Goal: Transaction & Acquisition: Purchase product/service

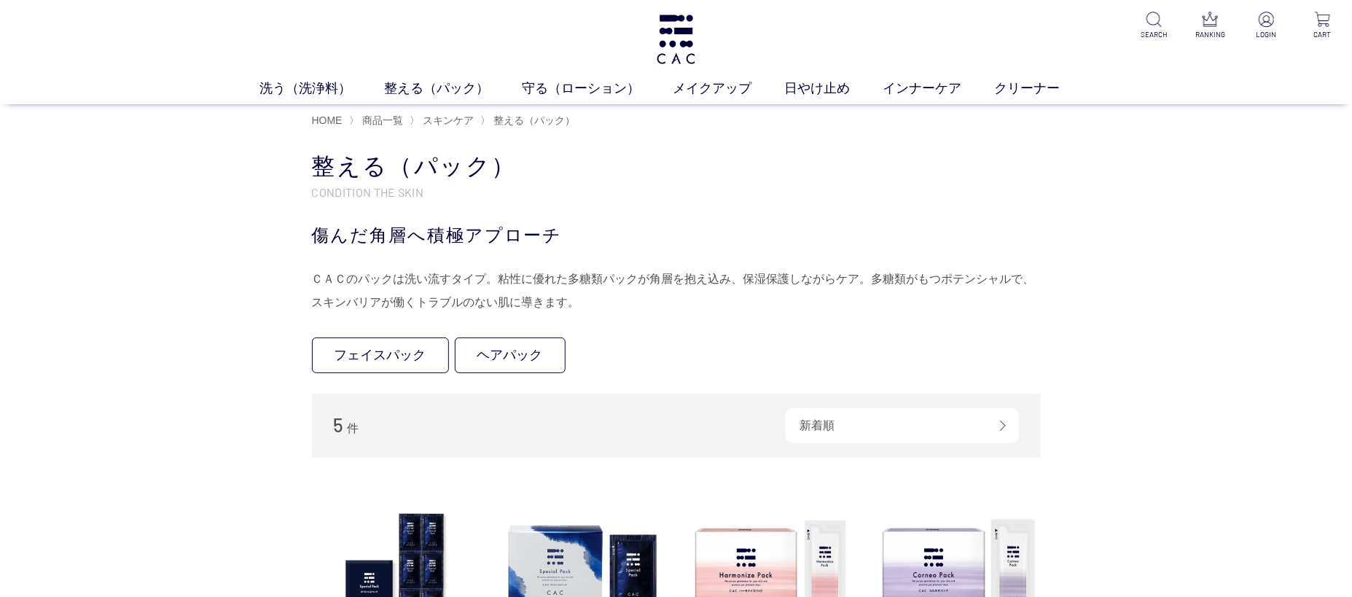
click at [698, 44] on div "洗う（洗浄料） 液体洗浄料 パウダー洗浄料 泡洗顔料 グッズ 整える（パック） フェイスパック ヘアパック 守る（ローション） 保湿化粧水 柔軟化粧水 美容液…" at bounding box center [676, 52] width 1352 height 104
click at [674, 37] on img at bounding box center [676, 40] width 43 height 50
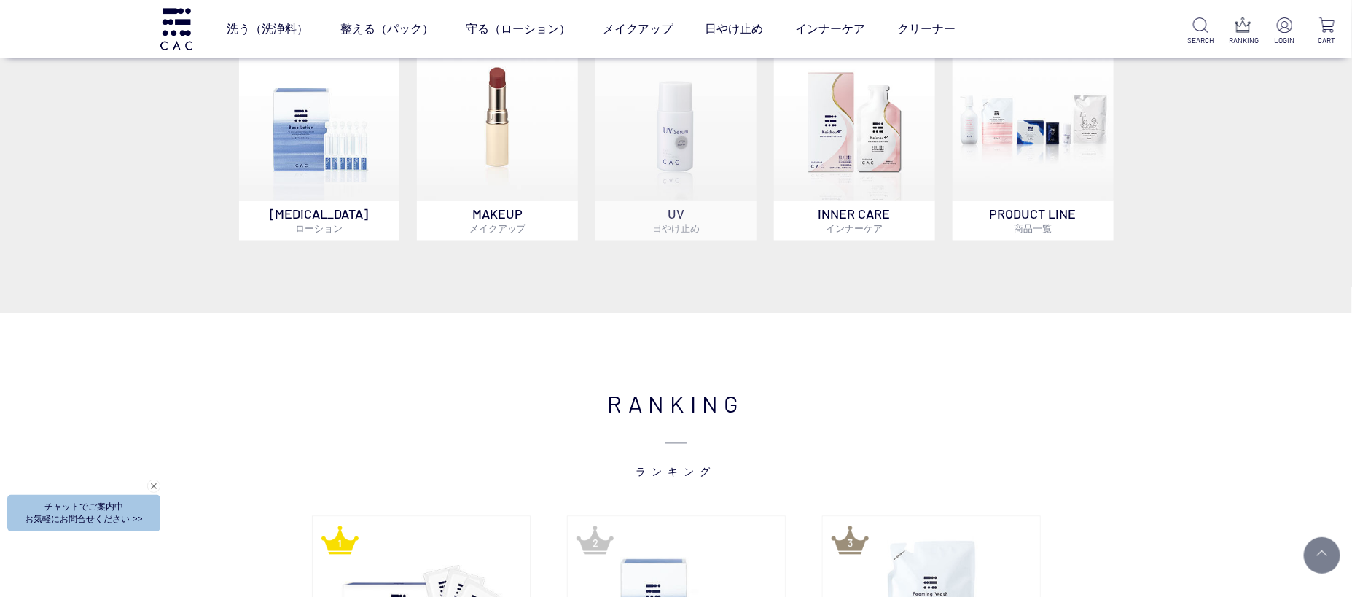
scroll to position [1085, 0]
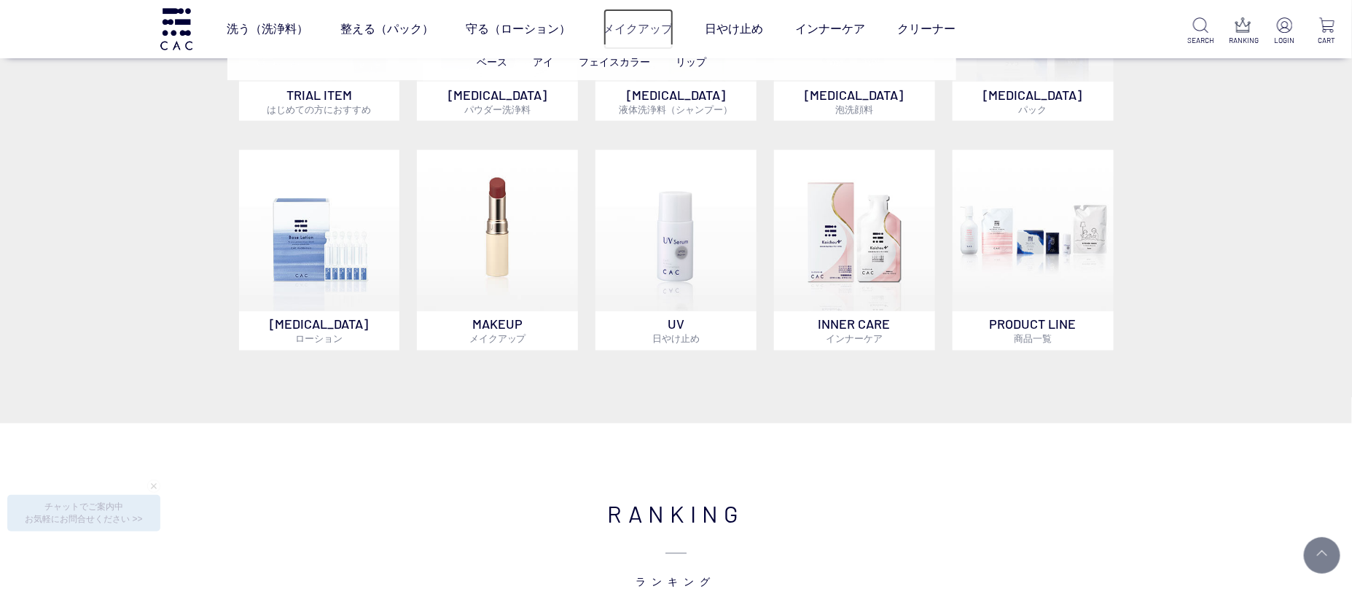
click at [642, 32] on link "メイクアップ" at bounding box center [639, 29] width 70 height 41
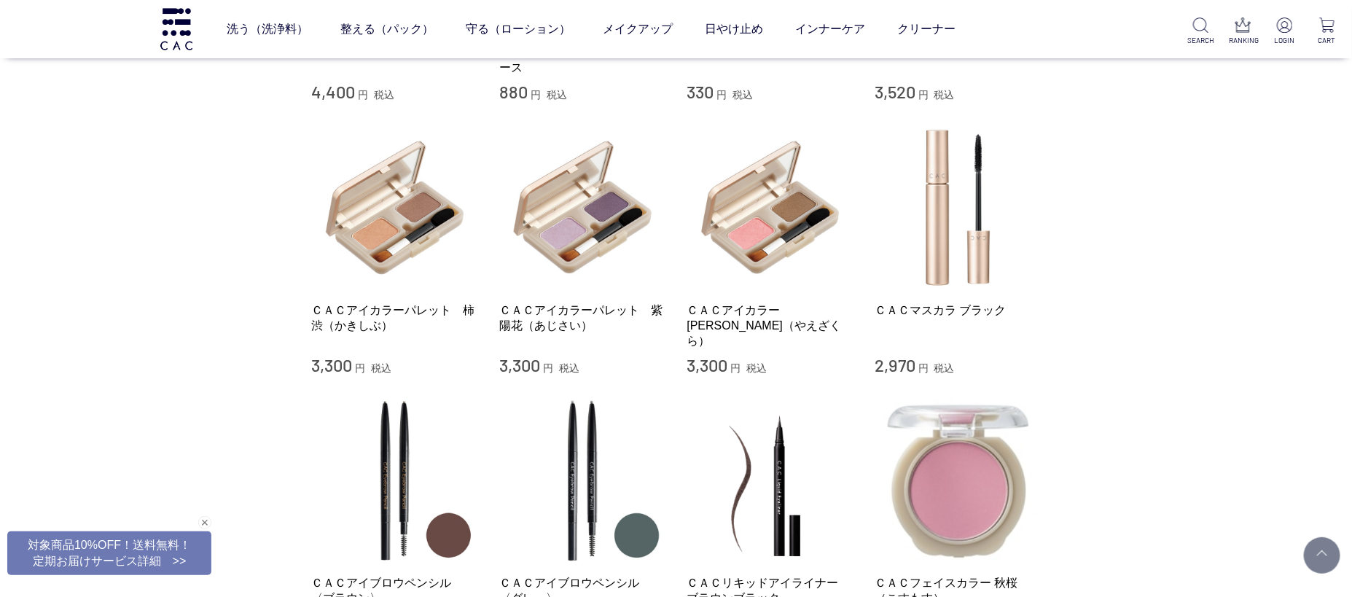
scroll to position [746, 0]
